Goal: Task Accomplishment & Management: Complete application form

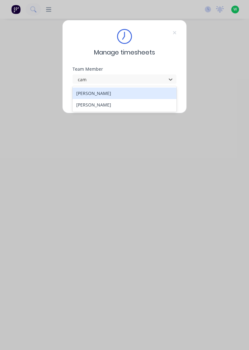
click at [90, 94] on div "[PERSON_NAME]" at bounding box center [125, 93] width 104 height 12
type input "cam"
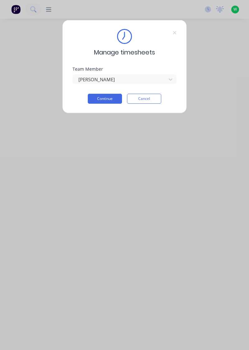
click at [101, 100] on button "Continue" at bounding box center [105, 99] width 34 height 10
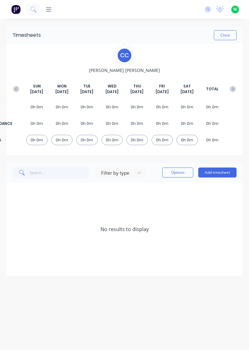
click at [214, 173] on button "Add timesheet" at bounding box center [217, 172] width 38 height 10
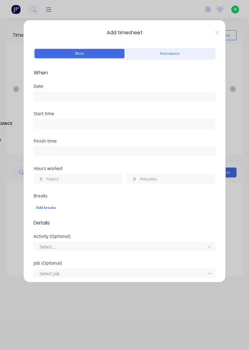
click at [43, 100] on input at bounding box center [124, 96] width 181 height 9
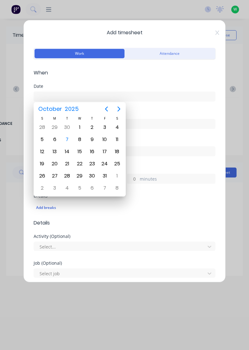
click at [66, 139] on div "7" at bounding box center [67, 139] width 9 height 9
type input "[DATE]"
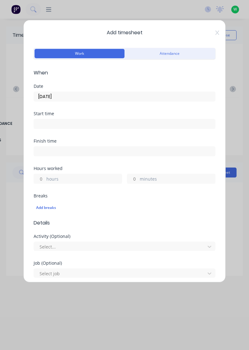
click at [43, 178] on input "hours" at bounding box center [39, 178] width 11 height 9
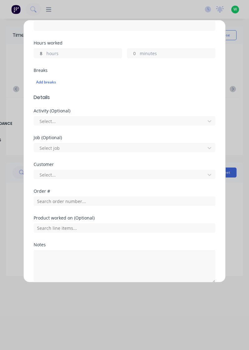
scroll to position [126, 0]
type input "8"
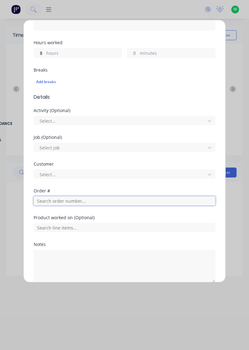
click at [45, 200] on input "text" at bounding box center [125, 200] width 182 height 9
type input "17943"
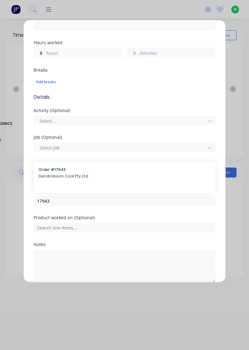
click at [46, 173] on span "Dendrobium Coal Pty Ltd" at bounding box center [125, 176] width 172 height 6
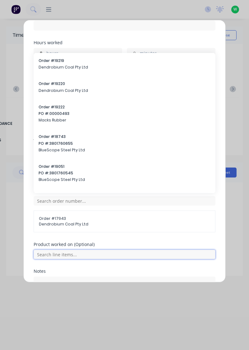
click at [51, 253] on input "text" at bounding box center [125, 254] width 182 height 9
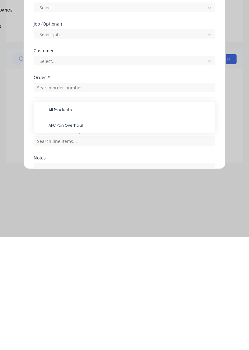
click at [49, 238] on span "AFC Pan Overhaul" at bounding box center [130, 239] width 162 height 6
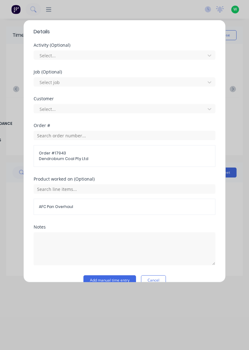
scroll to position [201, 0]
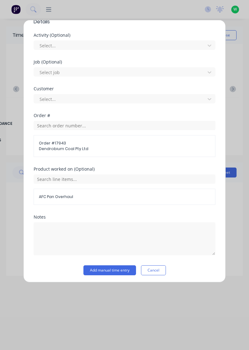
click at [94, 269] on button "Add manual time entry" at bounding box center [109, 270] width 53 height 10
